Goal: Task Accomplishment & Management: Manage account settings

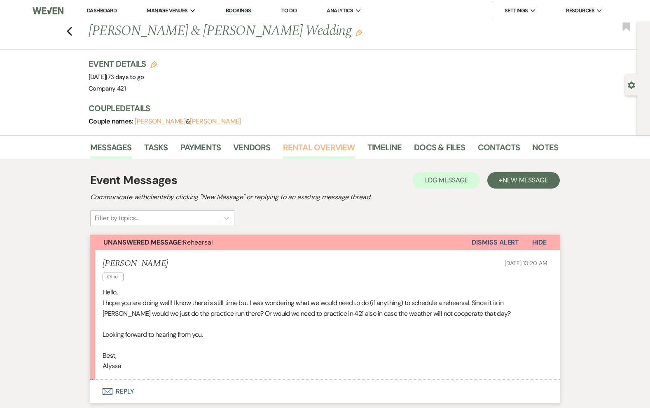
click at [298, 150] on link "Rental Overview" at bounding box center [319, 150] width 72 height 18
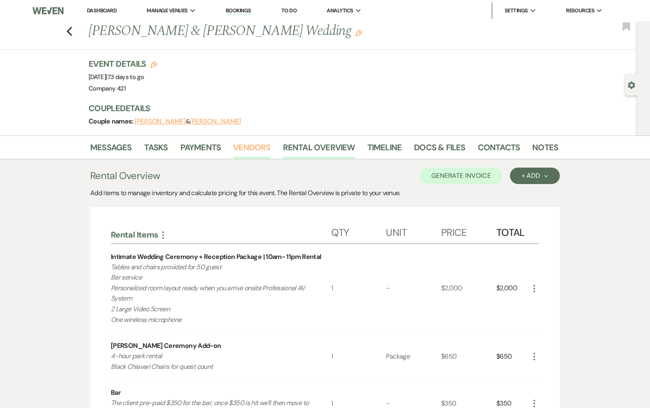
click at [251, 147] on link "Vendors" at bounding box center [251, 150] width 37 height 18
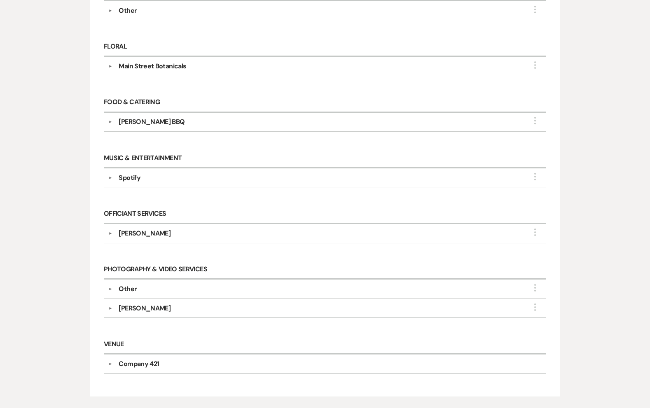
scroll to position [240, 0]
click at [184, 304] on div "Shaelynn Standifer" at bounding box center [327, 308] width 430 height 10
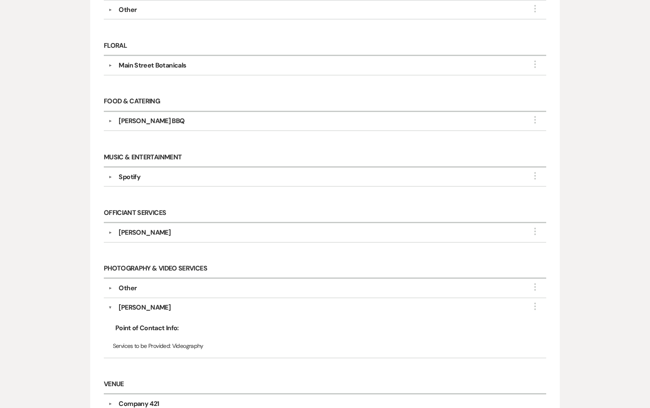
click at [180, 283] on div "Other" at bounding box center [327, 288] width 430 height 10
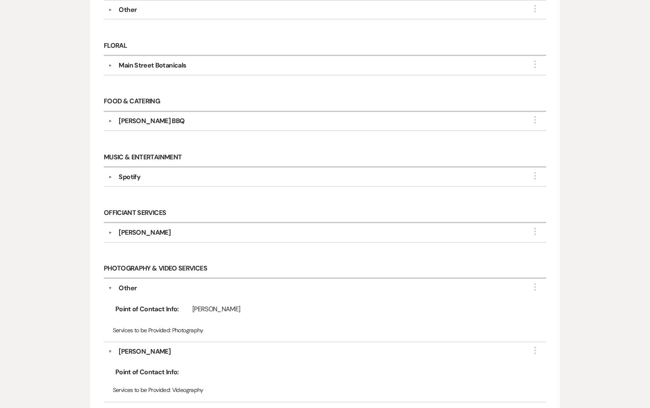
click at [180, 283] on div "Other" at bounding box center [327, 288] width 430 height 10
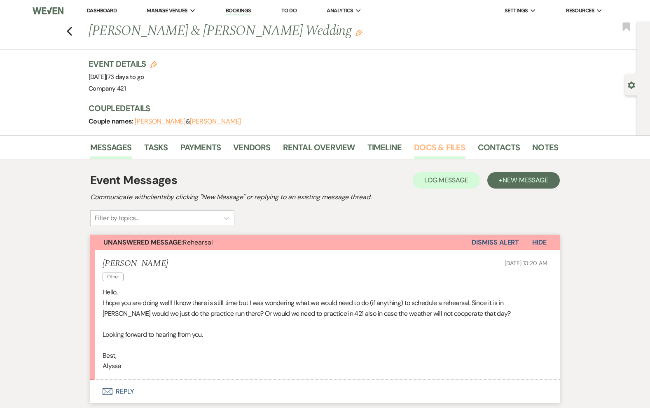
click at [433, 148] on link "Docs & Files" at bounding box center [439, 150] width 51 height 18
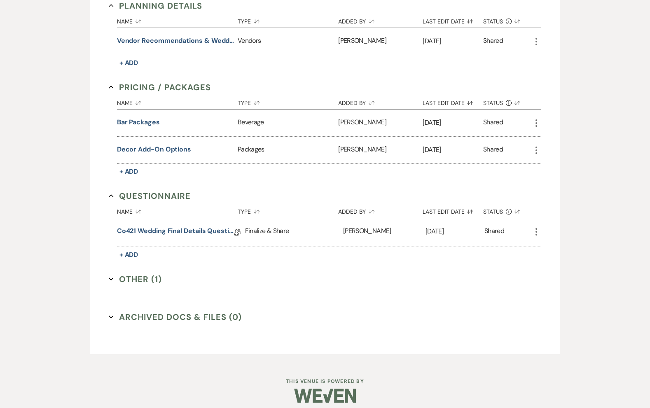
scroll to position [439, 0]
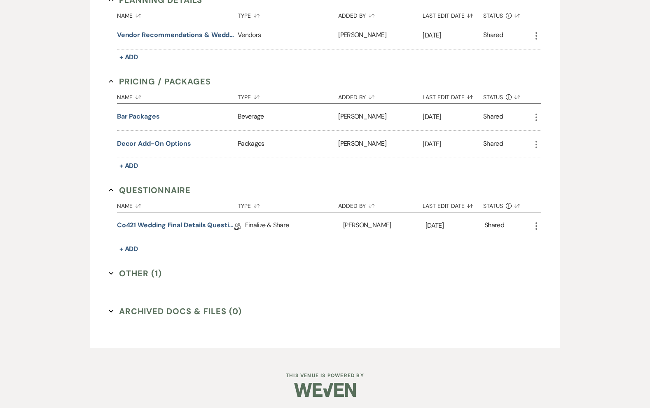
click at [155, 271] on button "Other (1) Expand" at bounding box center [135, 273] width 53 height 12
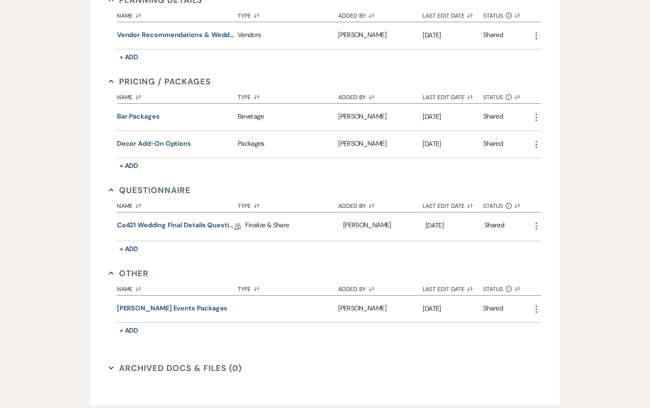
click at [161, 367] on button "Archived Docs & Files (0) Expand" at bounding box center [175, 368] width 133 height 12
click at [161, 367] on div "0 documents or files files have been archived." at bounding box center [329, 395] width 425 height 124
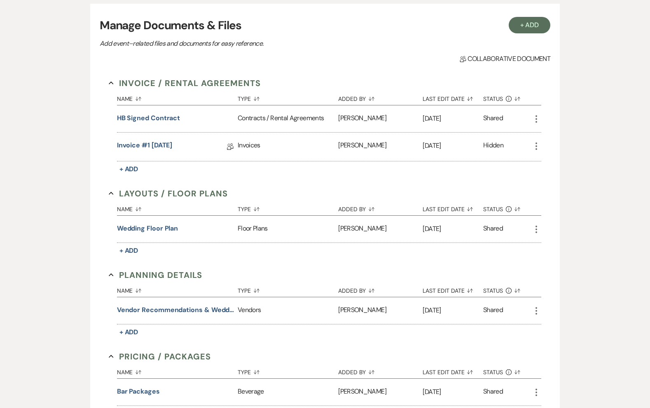
scroll to position [164, 0]
click at [152, 227] on button "Wedding Floor Plan" at bounding box center [147, 228] width 61 height 10
